Goal: Find specific fact: Find specific fact

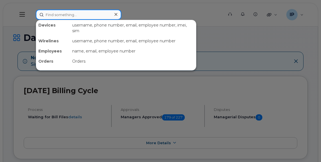
click at [51, 15] on input at bounding box center [79, 15] width 86 height 10
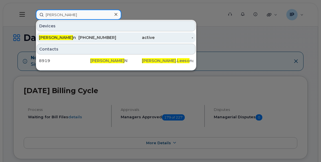
type input "james leeso"
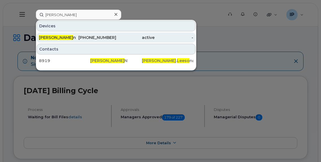
click at [92, 38] on div "780-265-3352" at bounding box center [97, 38] width 39 height 6
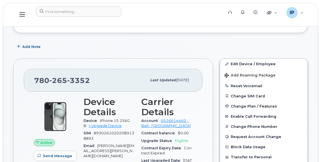
scroll to position [85, 0]
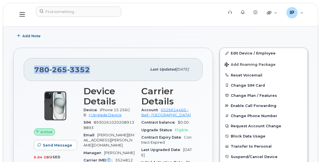
drag, startPoint x: 91, startPoint y: 71, endPoint x: 34, endPoint y: 71, distance: 56.7
click at [34, 71] on div "[PHONE_NUMBER]" at bounding box center [90, 70] width 113 height 12
copy span "[PHONE_NUMBER]"
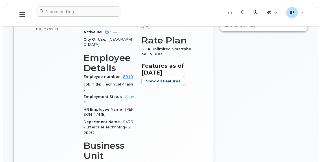
scroll to position [226, 0]
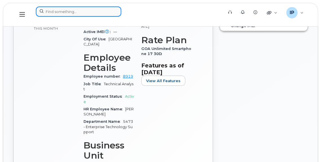
click at [59, 8] on input at bounding box center [79, 11] width 86 height 10
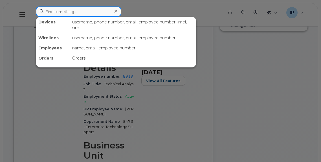
paste input "[PHONE_NUMBER]"
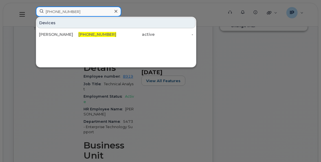
type input "[PHONE_NUMBER]"
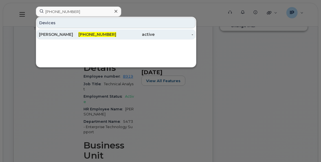
click at [116, 31] on div "[PHONE_NUMBER]" at bounding box center [135, 34] width 39 height 10
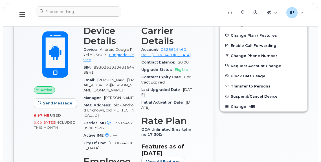
scroll to position [311, 0]
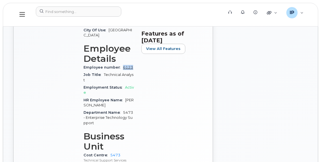
drag, startPoint x: 136, startPoint y: 54, endPoint x: 123, endPoint y: 53, distance: 12.5
click at [123, 53] on div "Device Details Device Android Google Pixel 8 256GB + Upgrade Device SIM 8930261…" at bounding box center [109, 40] width 58 height 262
copy link "6123"
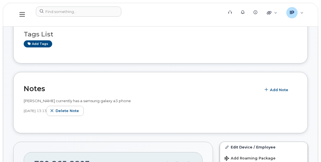
scroll to position [0, 0]
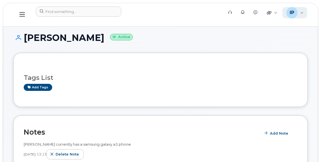
click at [300, 14] on div "IP Ian Pitt Wireless Admin" at bounding box center [295, 12] width 25 height 11
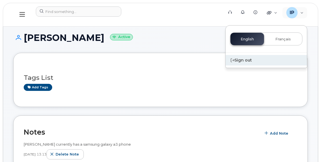
click at [245, 59] on div "Sign out" at bounding box center [266, 60] width 81 height 10
